Goal: Contribute content: Contribute content

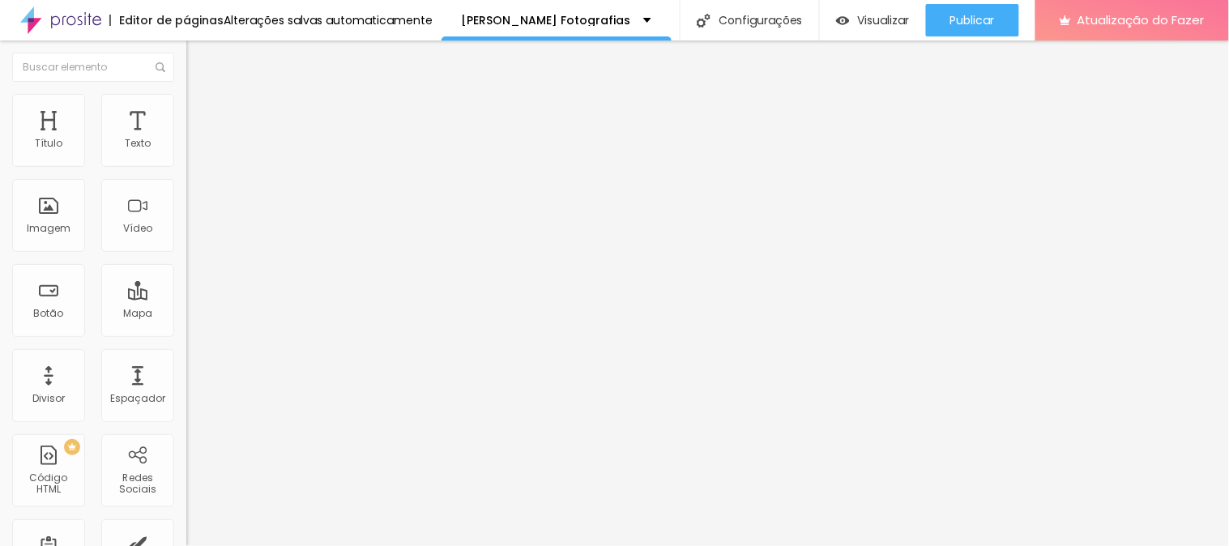
type input "27"
type input "19"
type input "18"
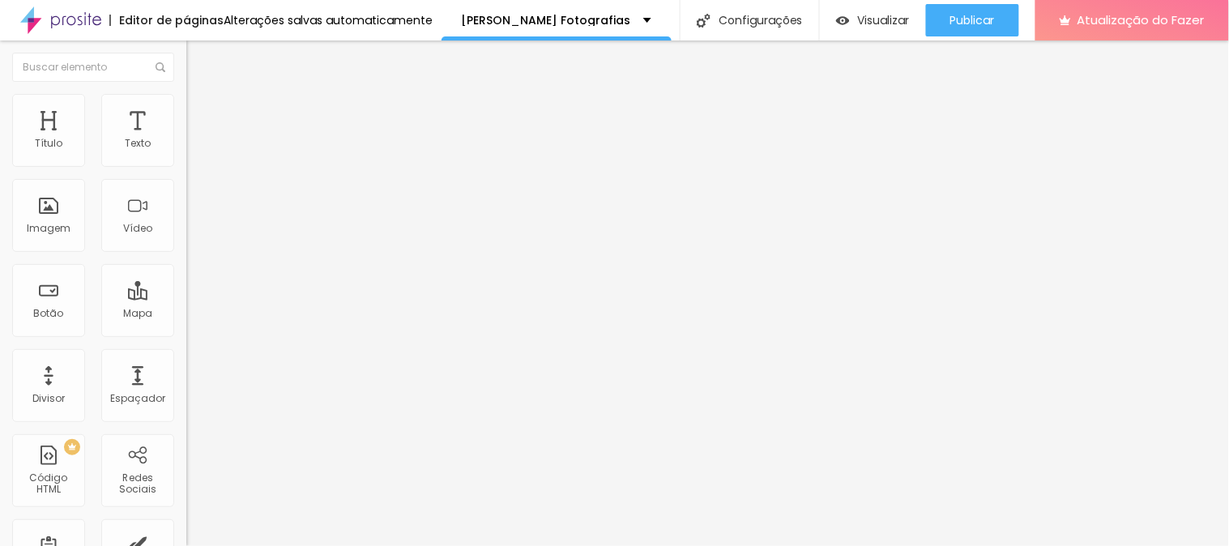
type input "18"
type input "14"
type input "15"
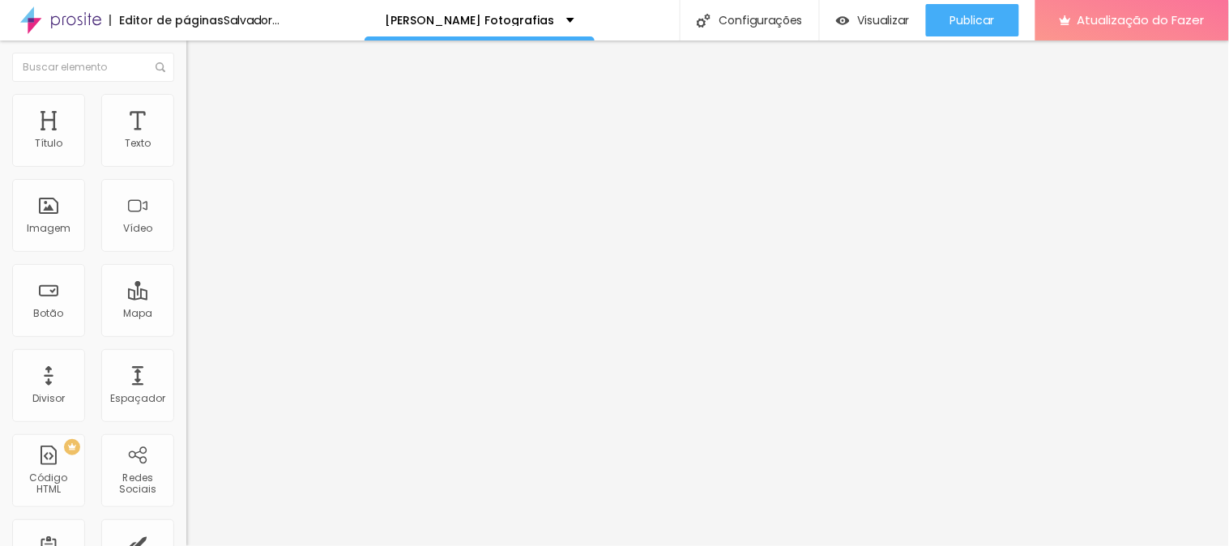
type input "33"
type input "35"
type input "37"
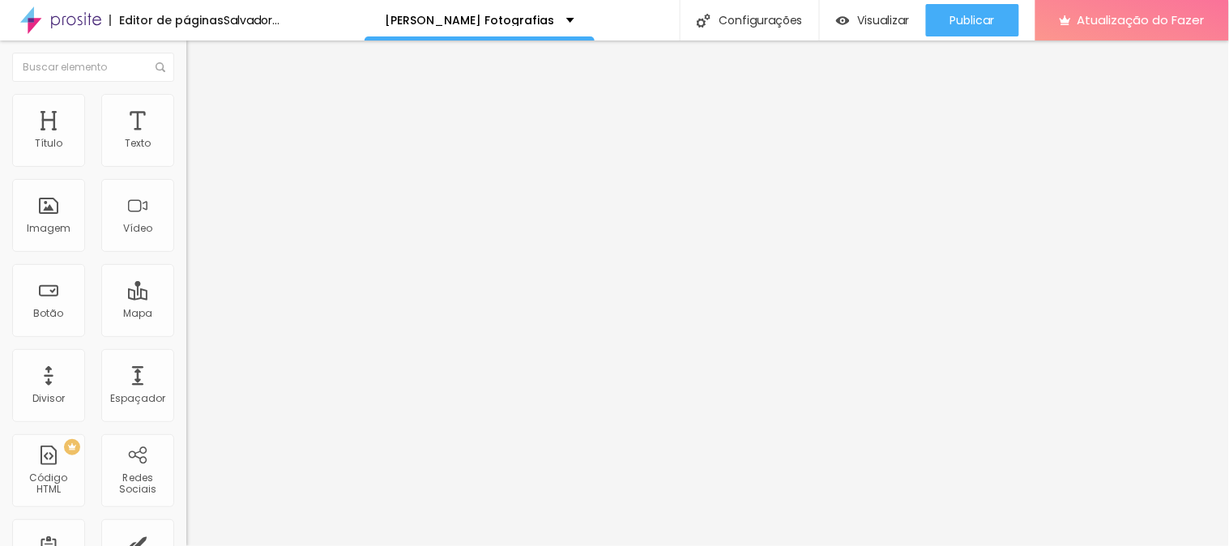
type input "37"
type input "38"
type input "39"
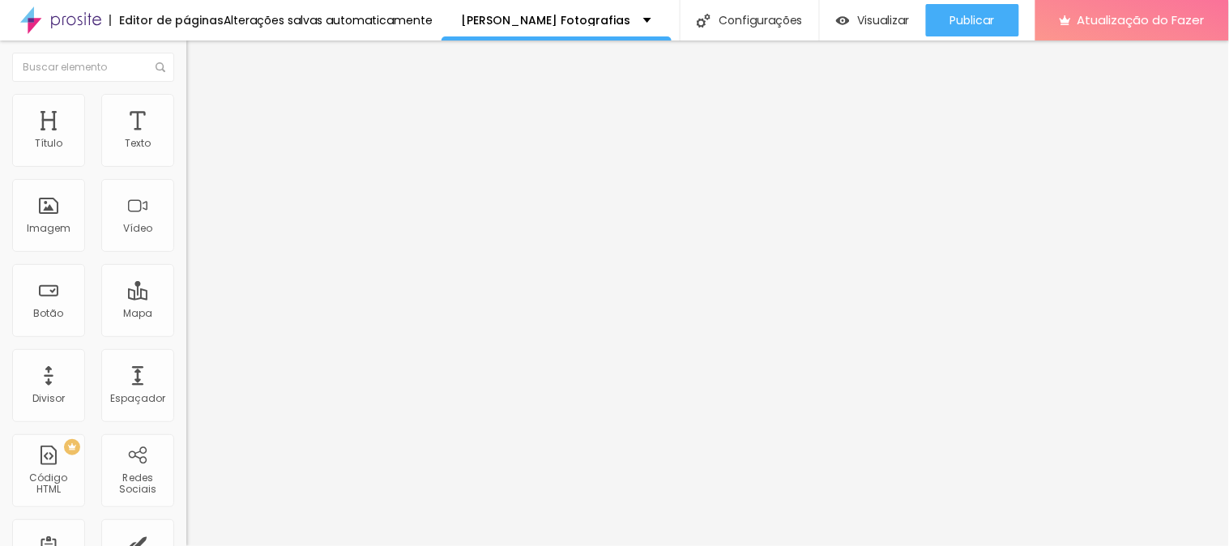
type input "38"
type input "37"
type input "36"
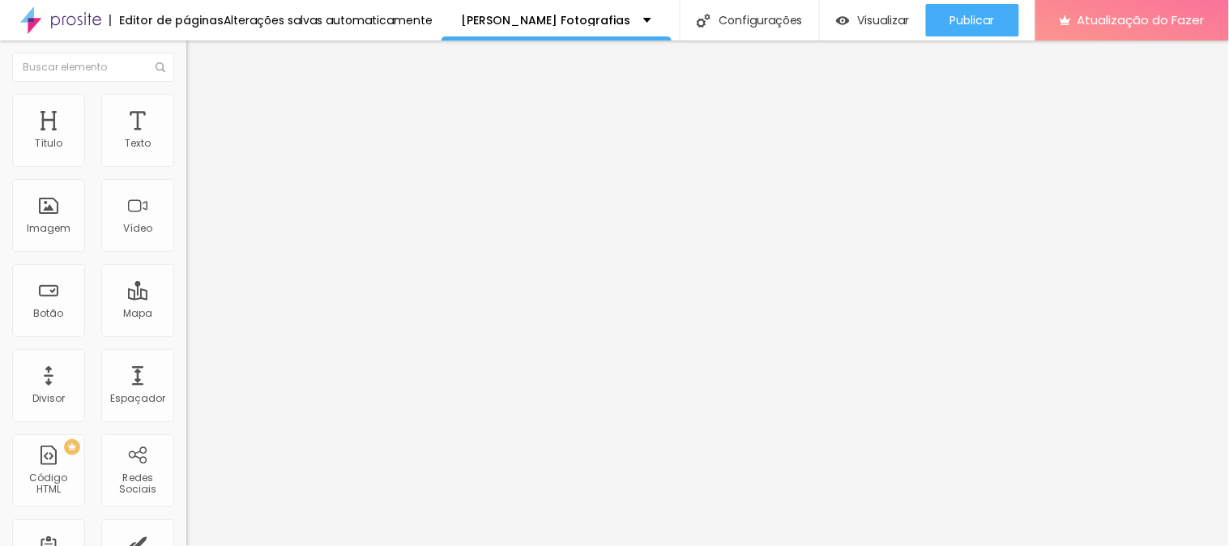
type input "36"
click at [186, 383] on input "range" at bounding box center [238, 389] width 105 height 13
type input "7.6"
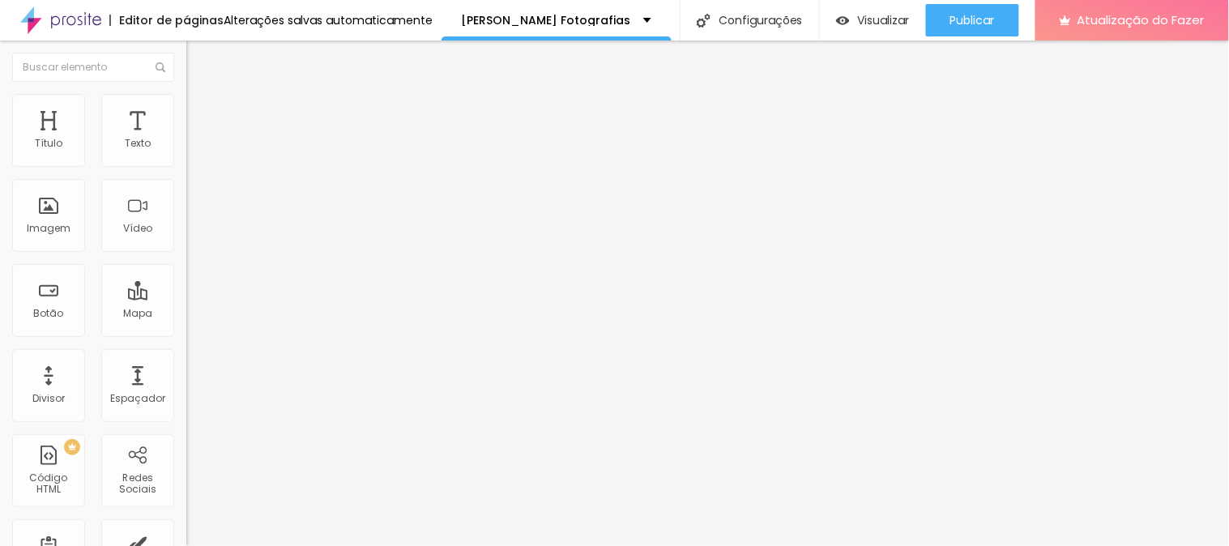
type input "7.1"
type input "6.3"
type input "6.2"
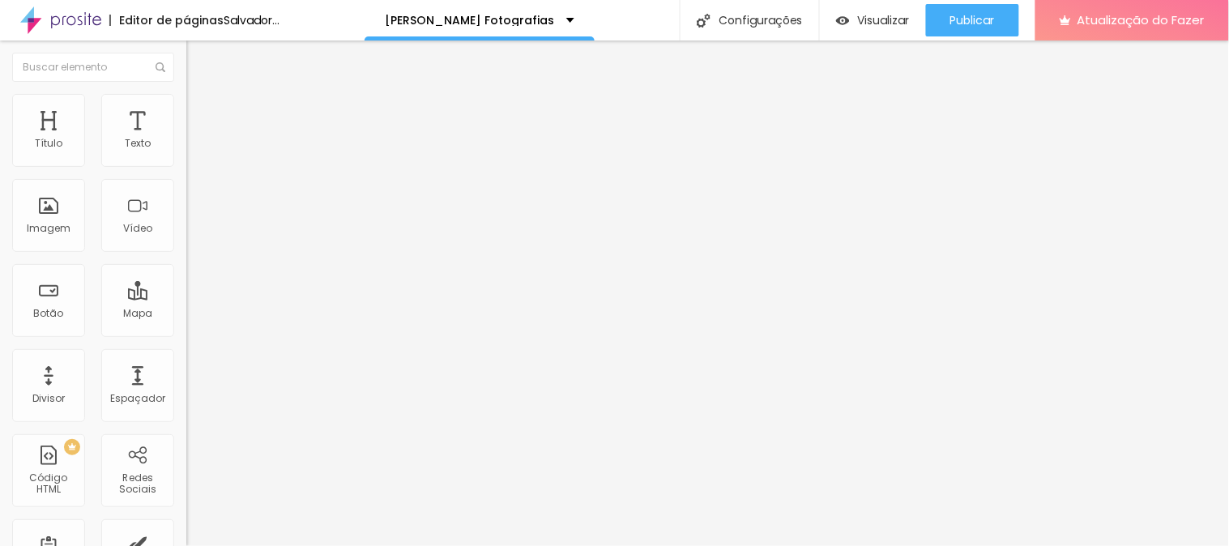
type input "6.2"
type input "6"
type input "5.4"
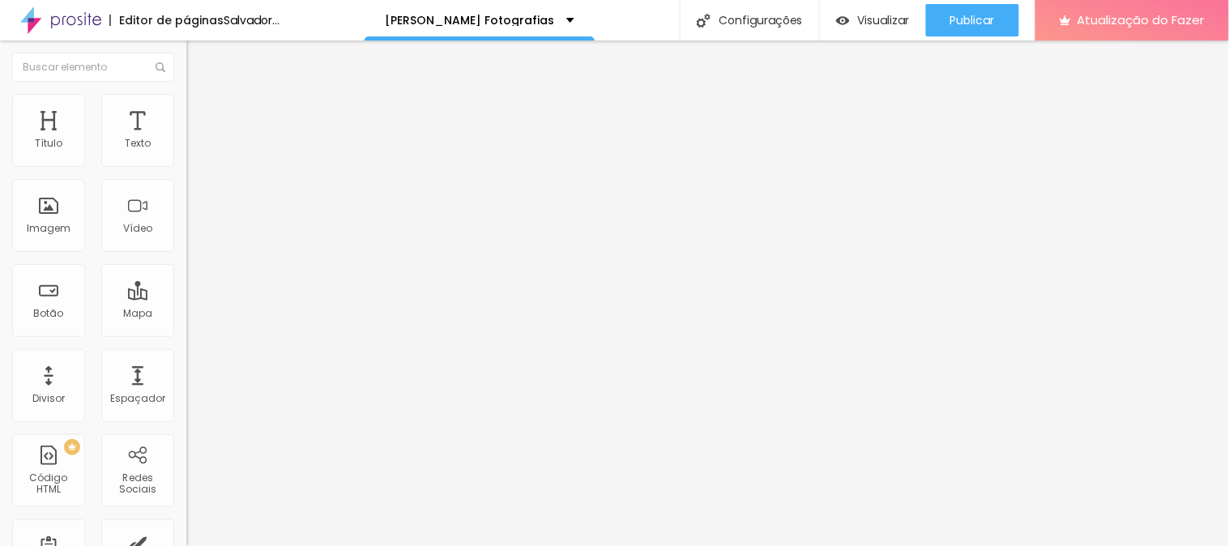
type input "5.2"
type input "5.1"
type input "5.2"
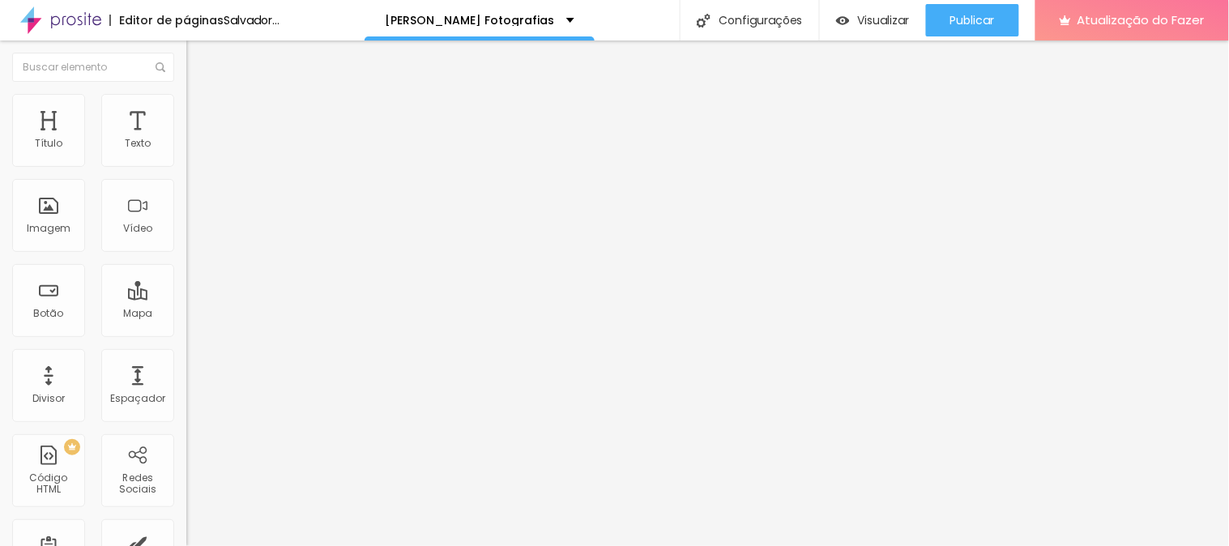
type input "5.2"
type input "5.8"
type input "6.2"
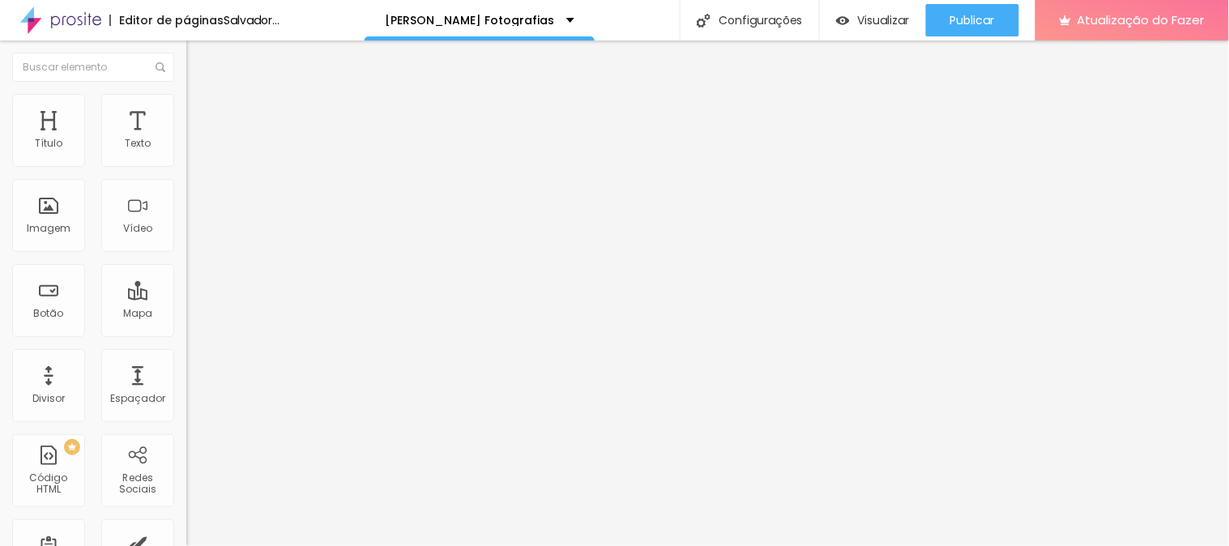
type input "6.5"
type input "6.7"
type input "7.1"
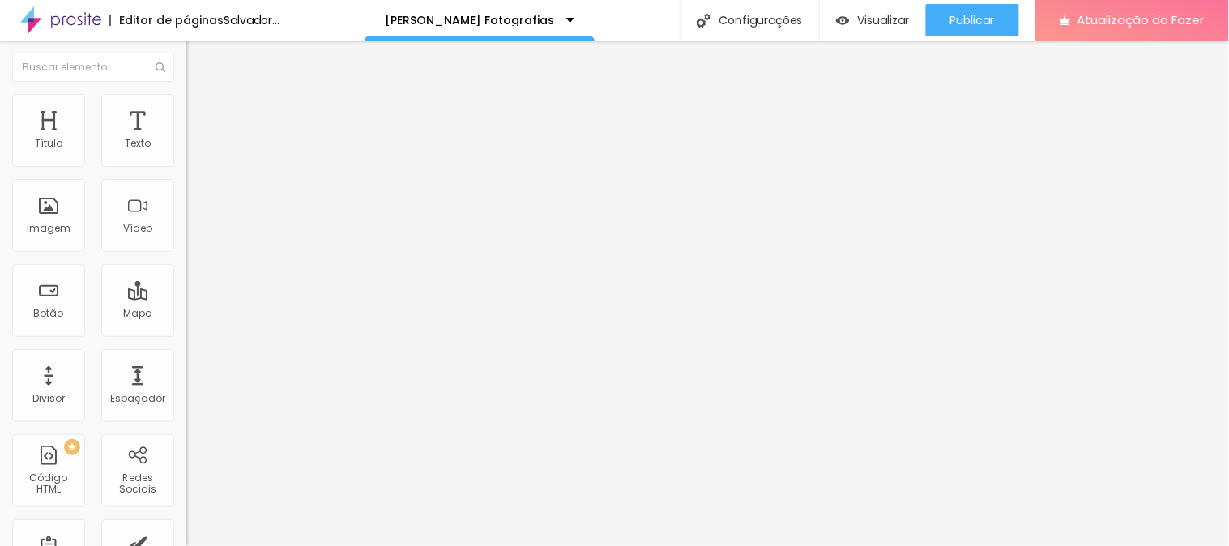
type input "7.1"
type input "7.3"
type input "7.4"
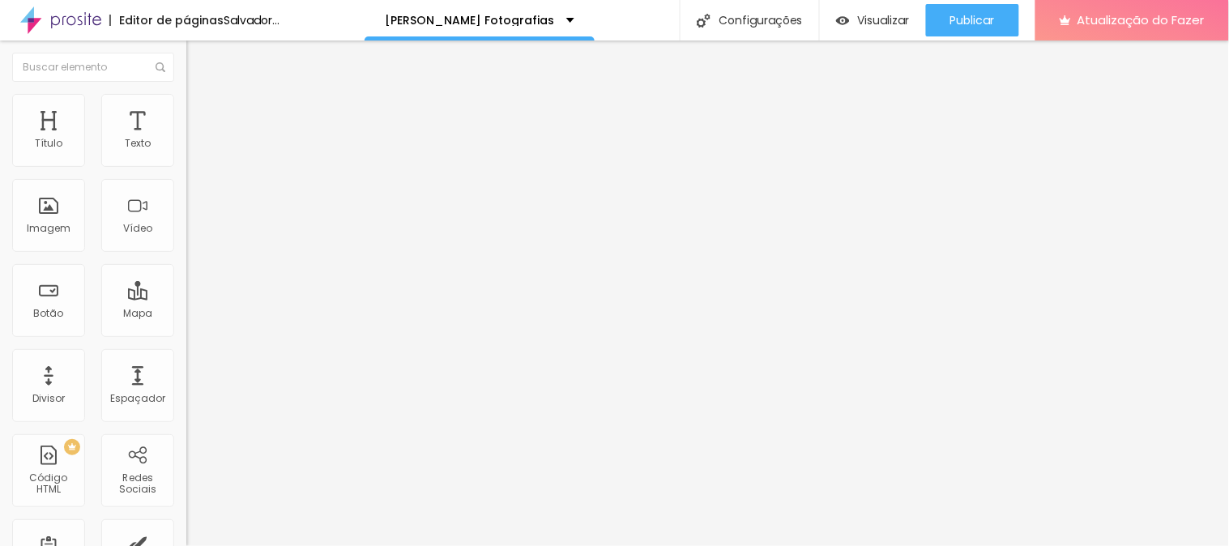
type input "7.6"
type input "7.8"
type input "8"
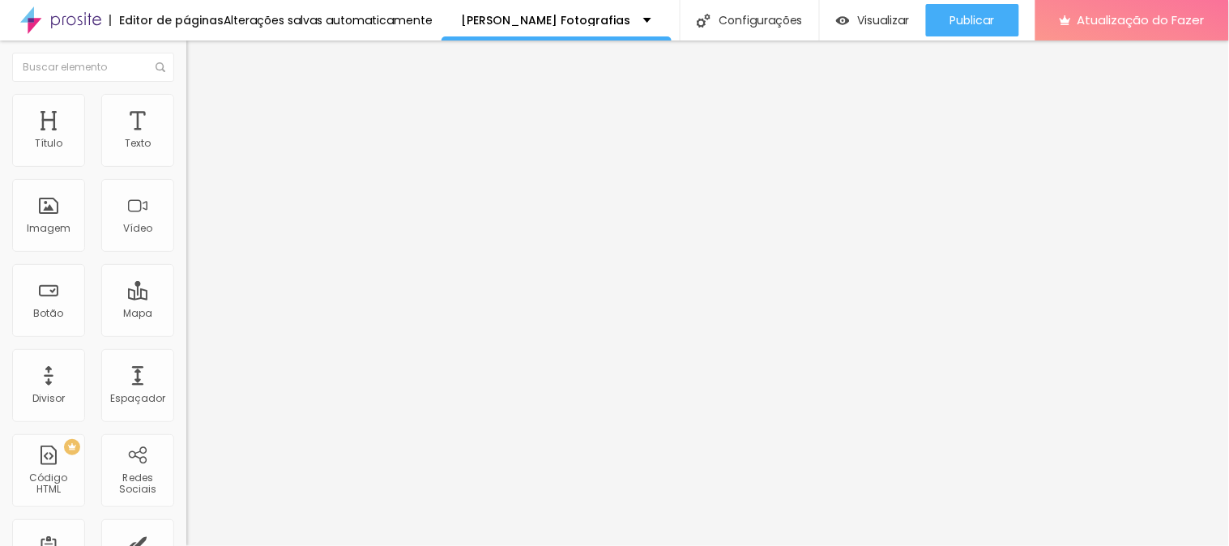
type input "8"
type input "8.2"
type input "8.4"
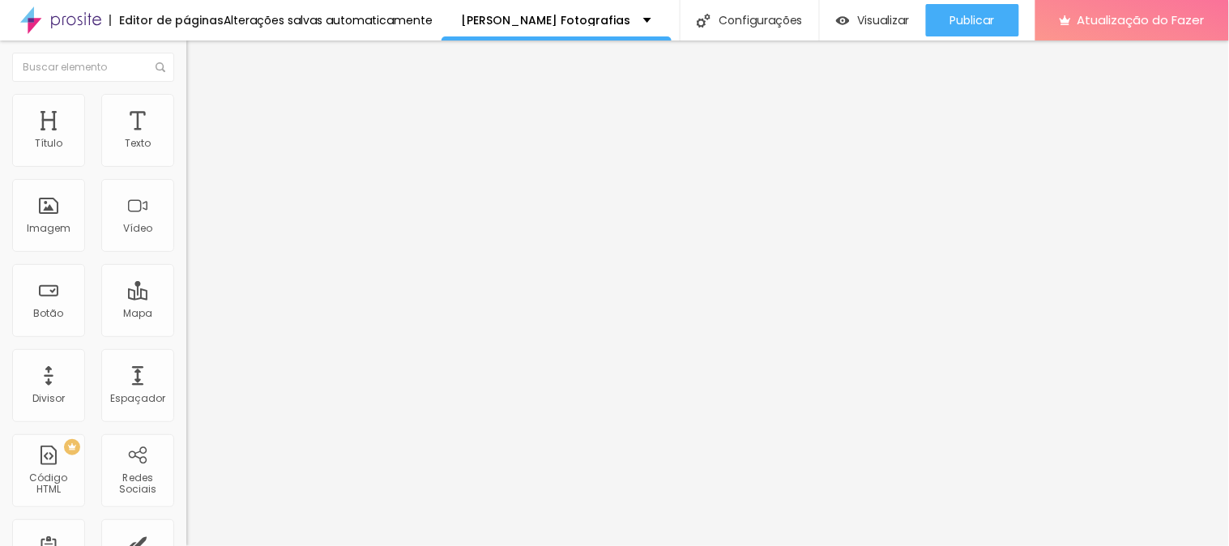
type input "8.5"
type input "8.7"
type input "8.9"
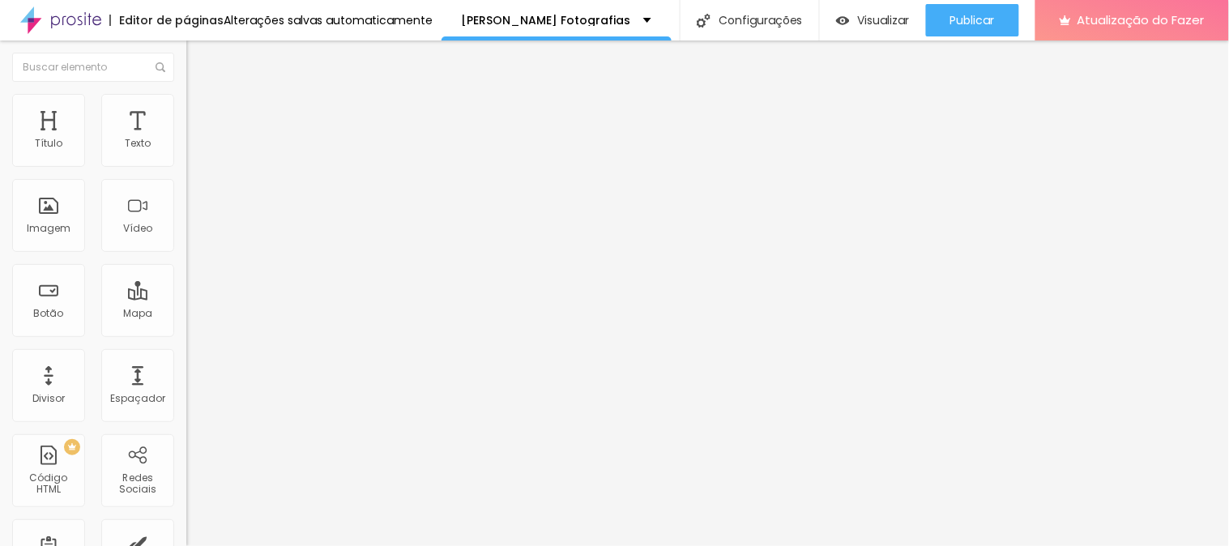
type input "8.9"
type input "9.3"
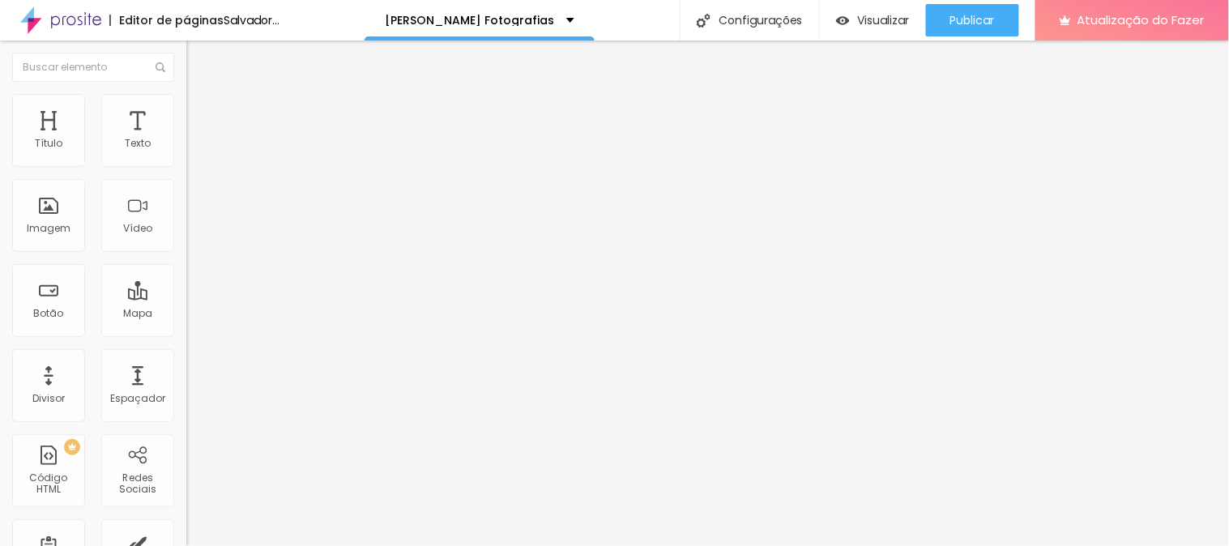
type input "1"
type input "2"
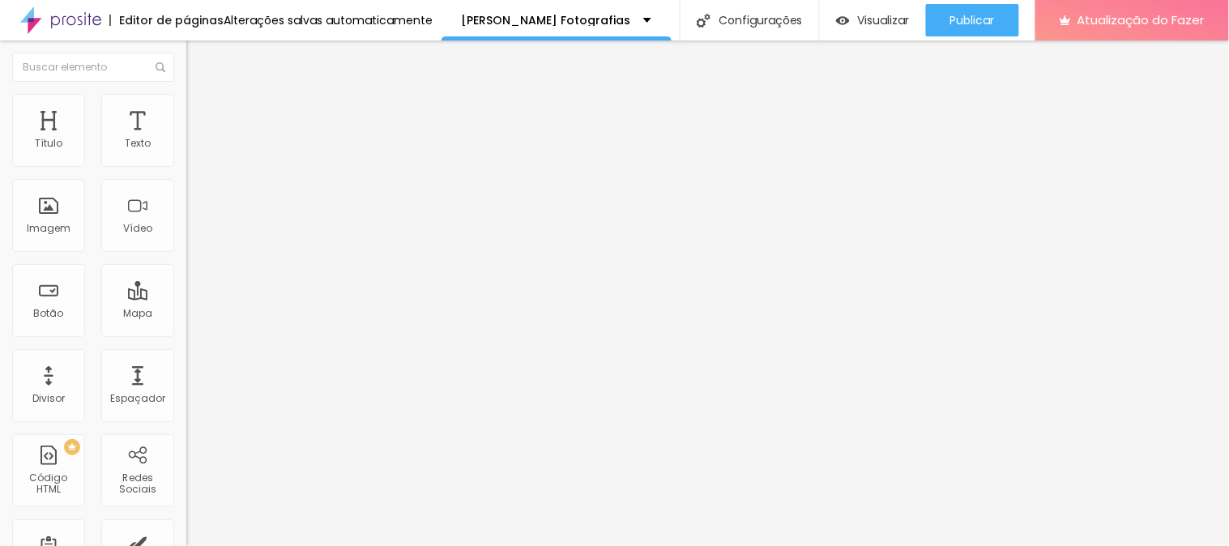
type input "3"
type input "4"
type input "5"
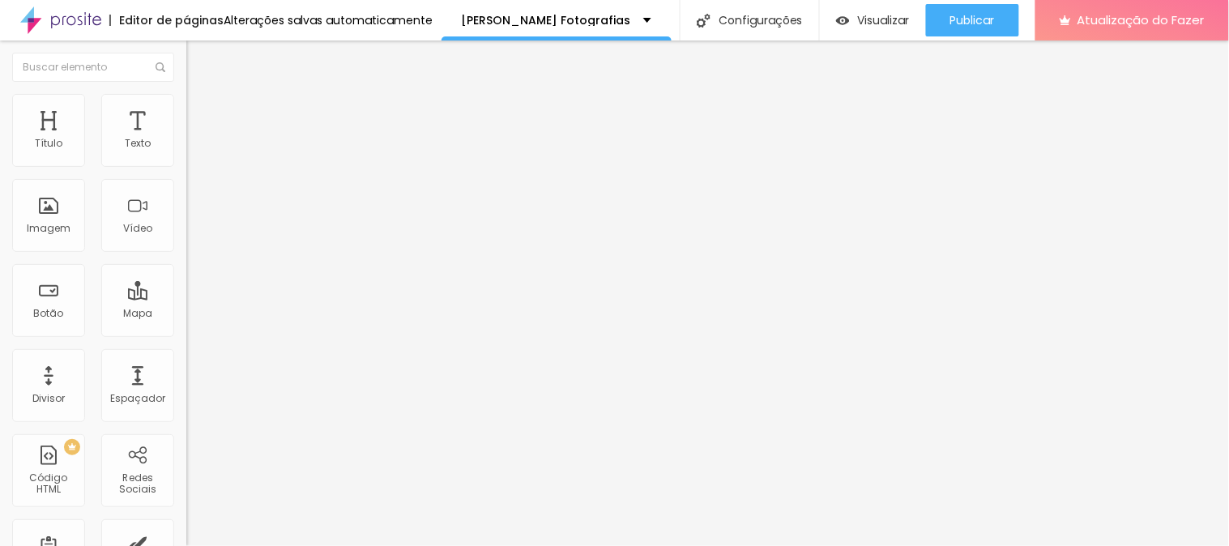
type input "5"
type input "6"
type input "5"
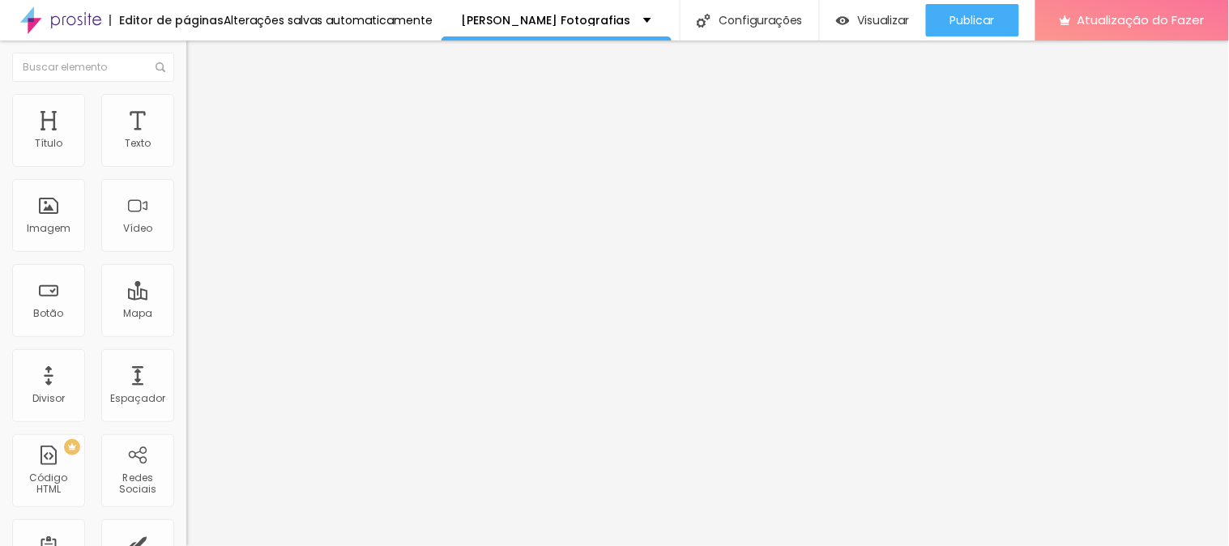
type input "4"
type input "3"
type input "2"
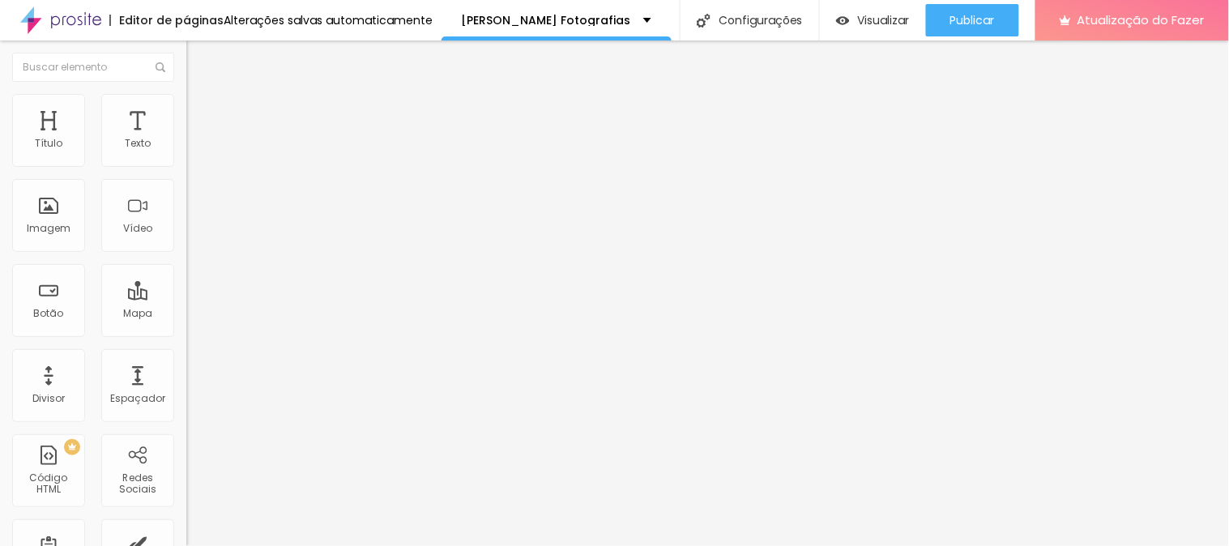
type input "2"
type input "1"
type input "0"
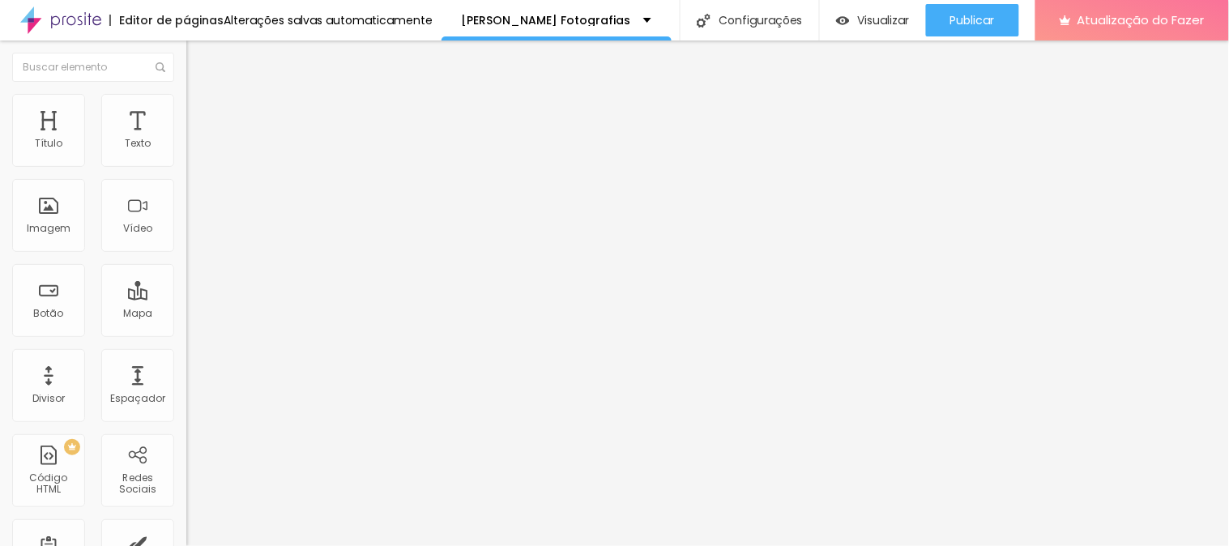
drag, startPoint x: 35, startPoint y: 440, endPoint x: 29, endPoint y: 411, distance: 29.7
drag, startPoint x: 35, startPoint y: 434, endPoint x: 33, endPoint y: 408, distance: 25.2
type input "0.6"
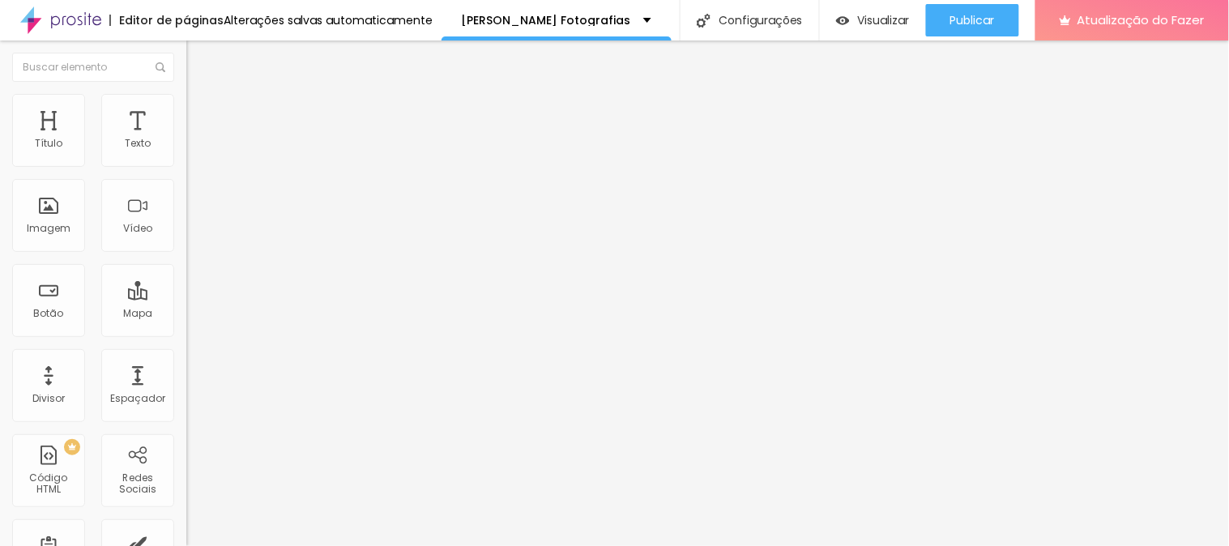
type input "0.6"
type input "0.7"
type input "0.8"
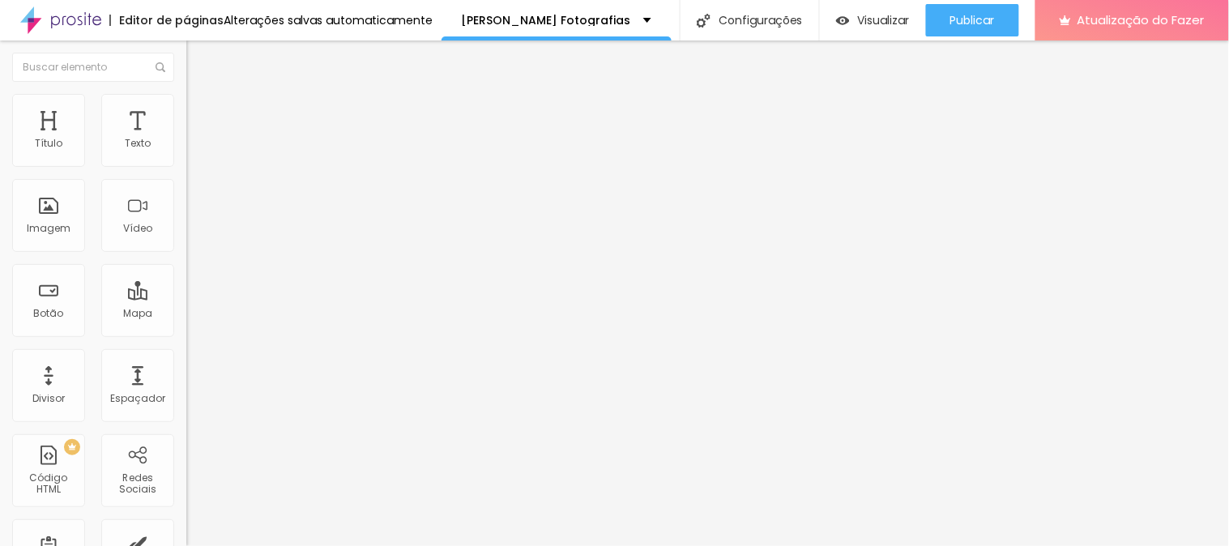
type input "0.9"
type input "0.7"
type input "0.6"
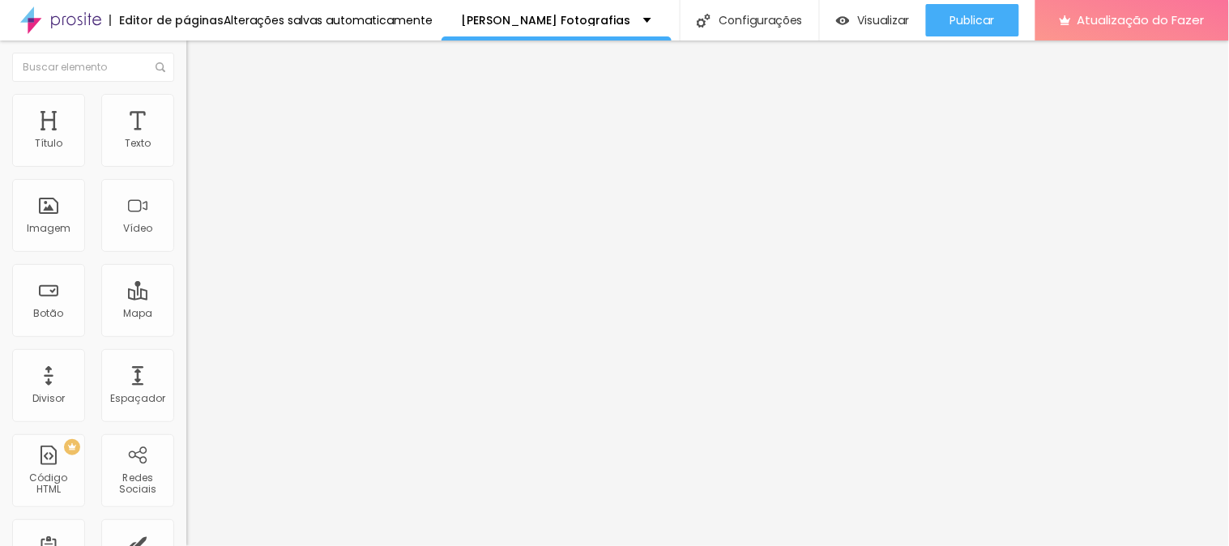
type input "0.6"
type input "0.5"
drag, startPoint x: 42, startPoint y: 408, endPoint x: 2, endPoint y: 399, distance: 40.7
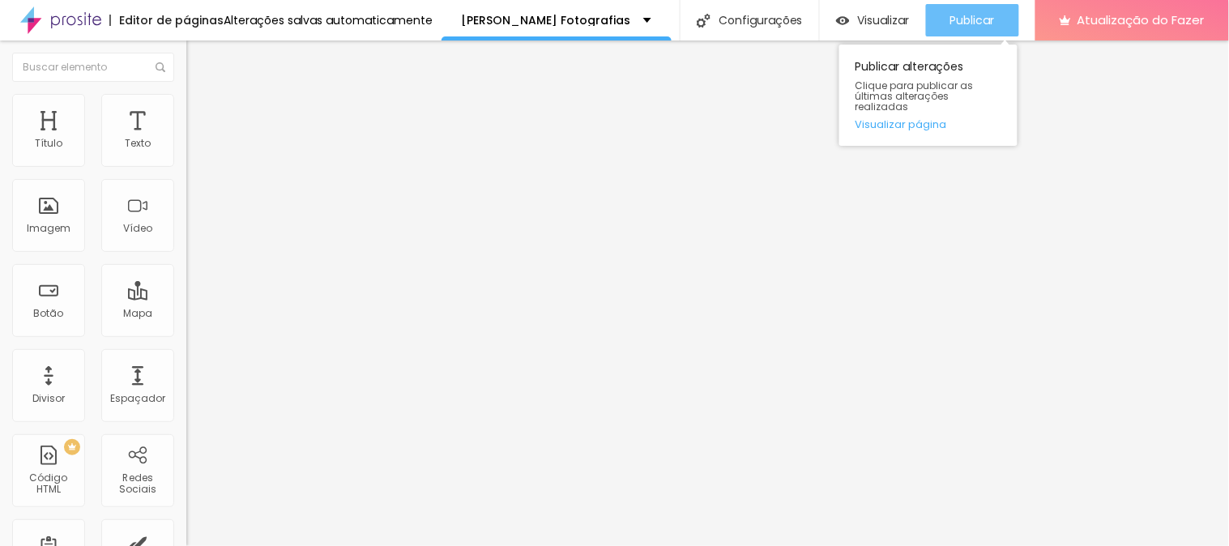
click at [967, 24] on font "Publicar" at bounding box center [973, 20] width 45 height 16
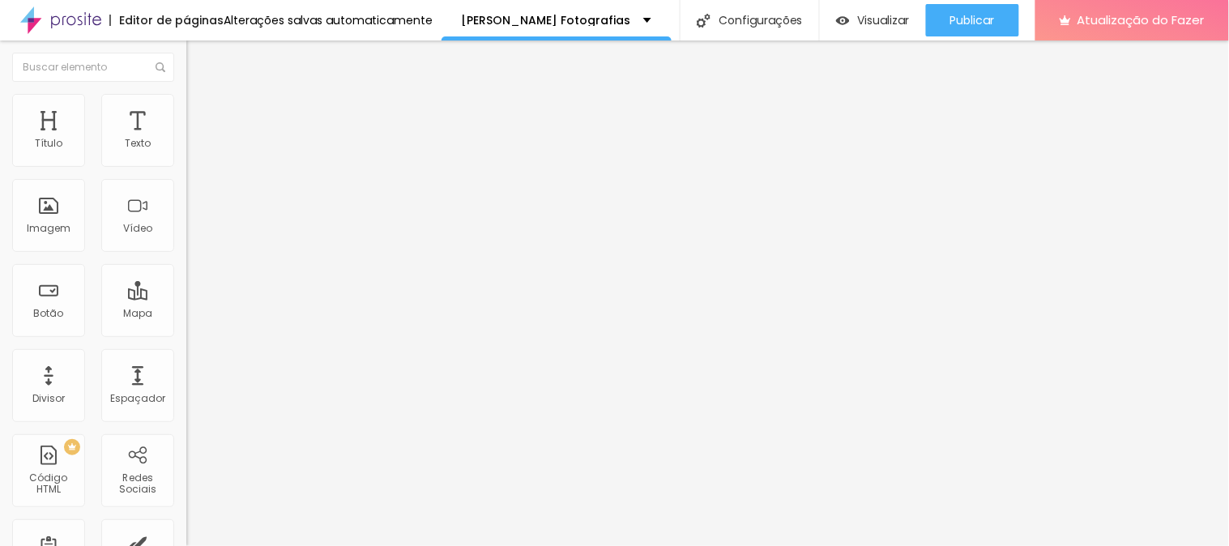
click at [186, 95] on li "Avançado" at bounding box center [279, 102] width 186 height 16
click at [199, 55] on img "button" at bounding box center [205, 59] width 13 height 13
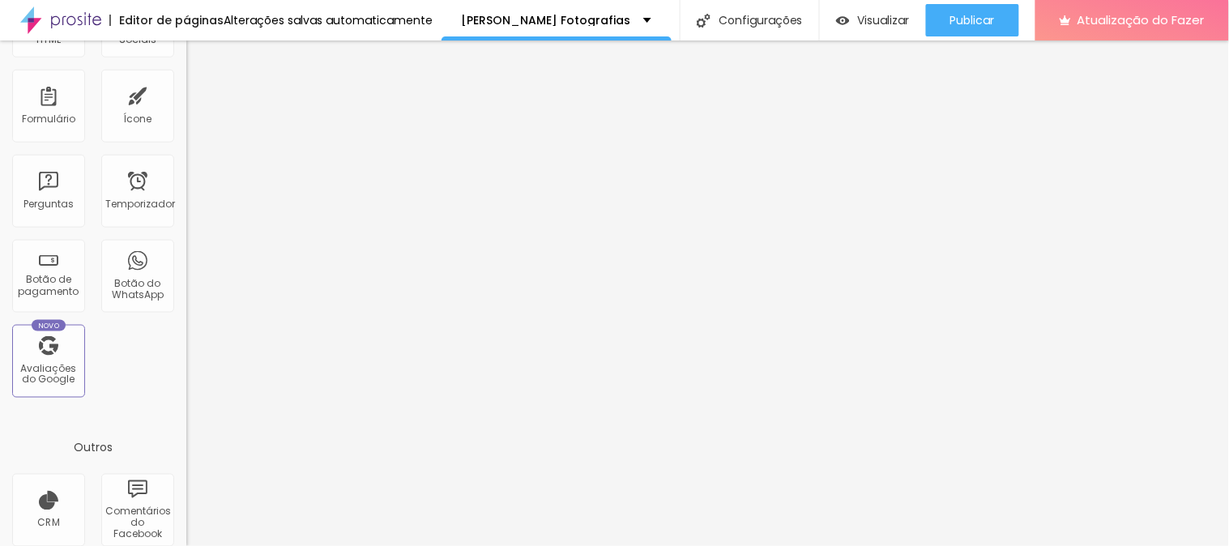
scroll to position [547, 0]
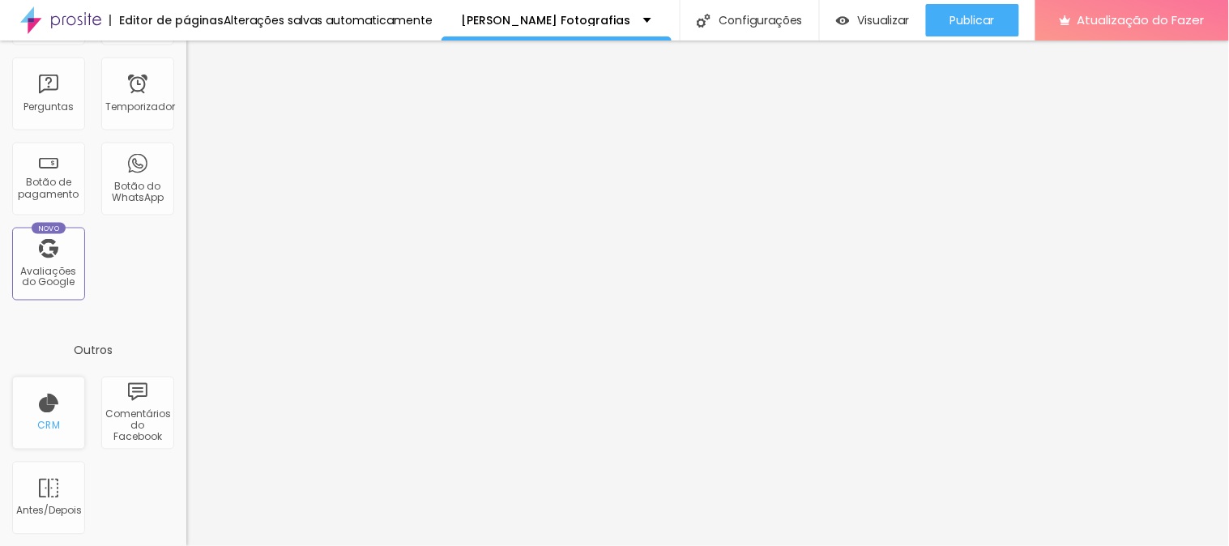
click at [57, 419] on font "CRM" at bounding box center [48, 426] width 23 height 14
click at [50, 505] on font "Antes/Depois" at bounding box center [49, 511] width 66 height 14
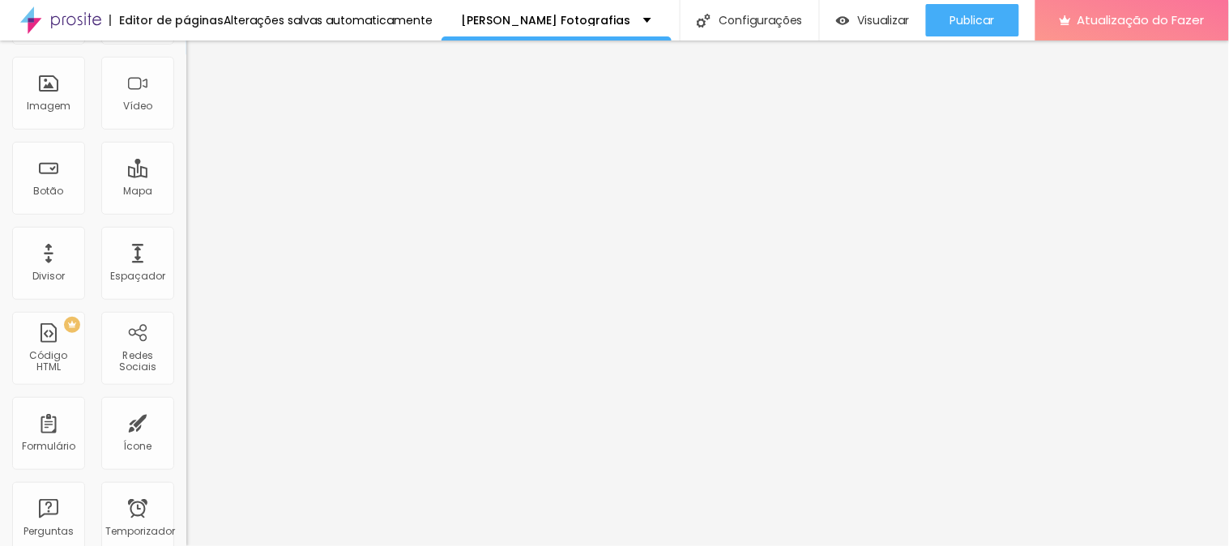
scroll to position [0, 0]
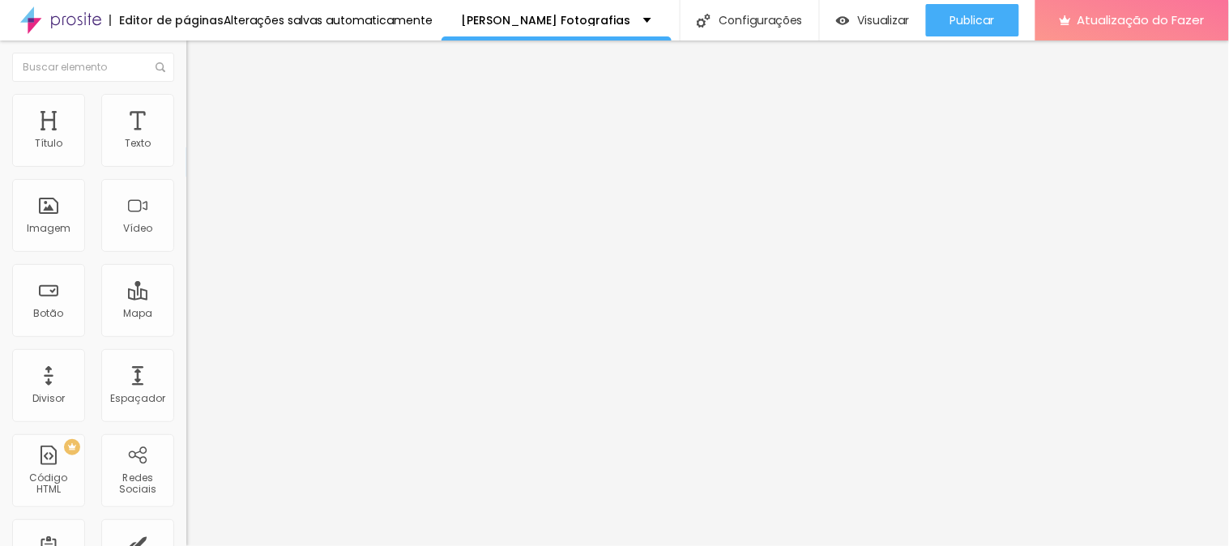
click at [186, 104] on li "Estilo" at bounding box center [279, 102] width 186 height 16
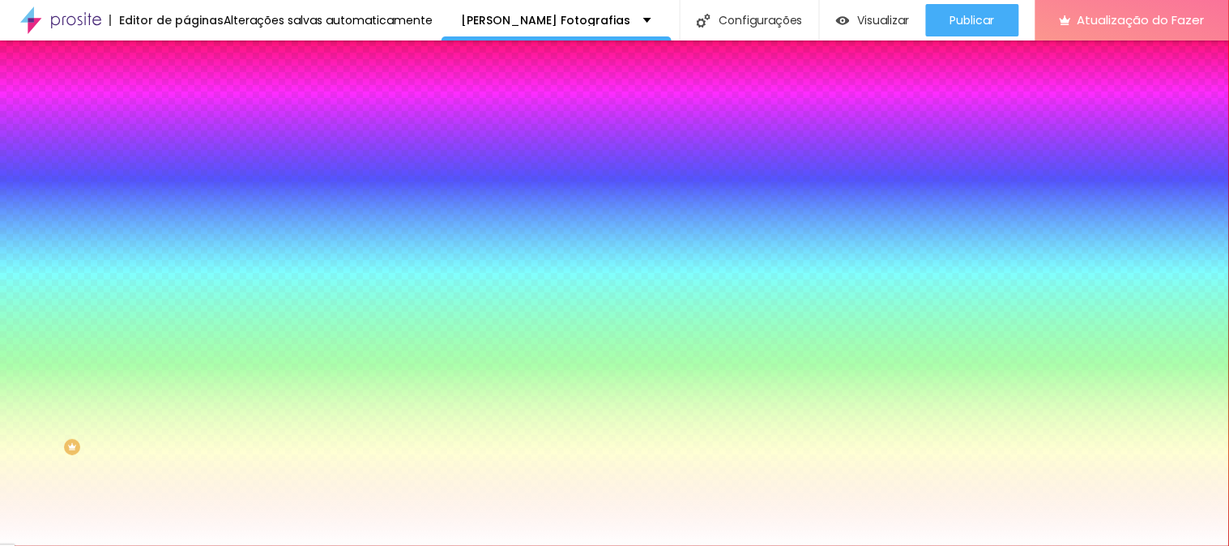
click at [186, 110] on img at bounding box center [193, 117] width 15 height 15
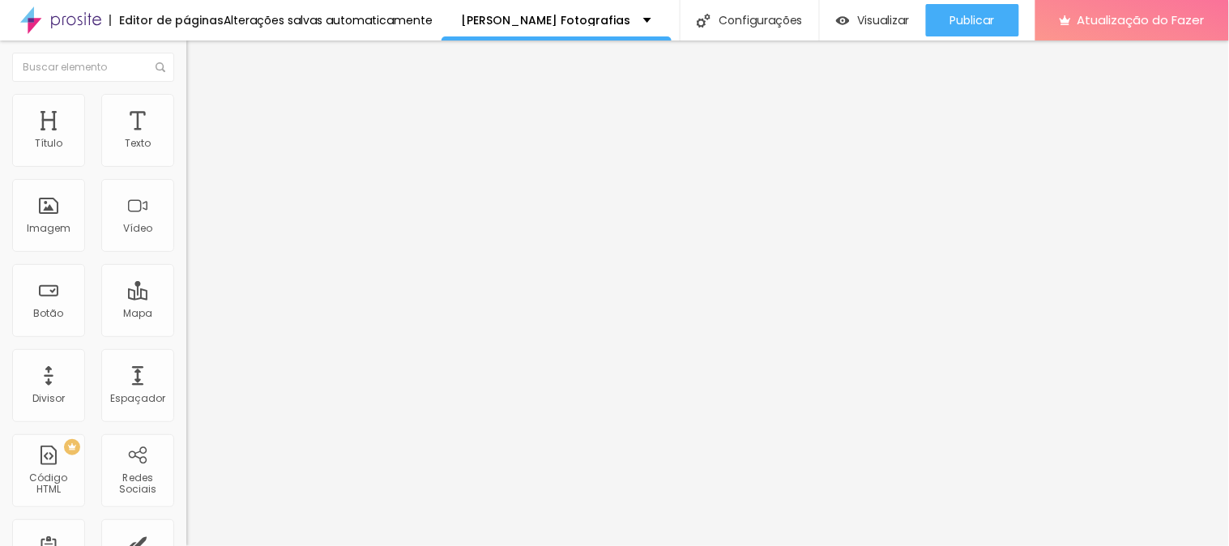
drag, startPoint x: 26, startPoint y: 103, endPoint x: 33, endPoint y: 67, distance: 36.4
click at [186, 92] on img at bounding box center [193, 85] width 15 height 15
click at [186, 50] on button "Editar nulo" at bounding box center [279, 59] width 186 height 37
click at [69, 20] on img at bounding box center [60, 20] width 81 height 41
